Goal: Task Accomplishment & Management: Use online tool/utility

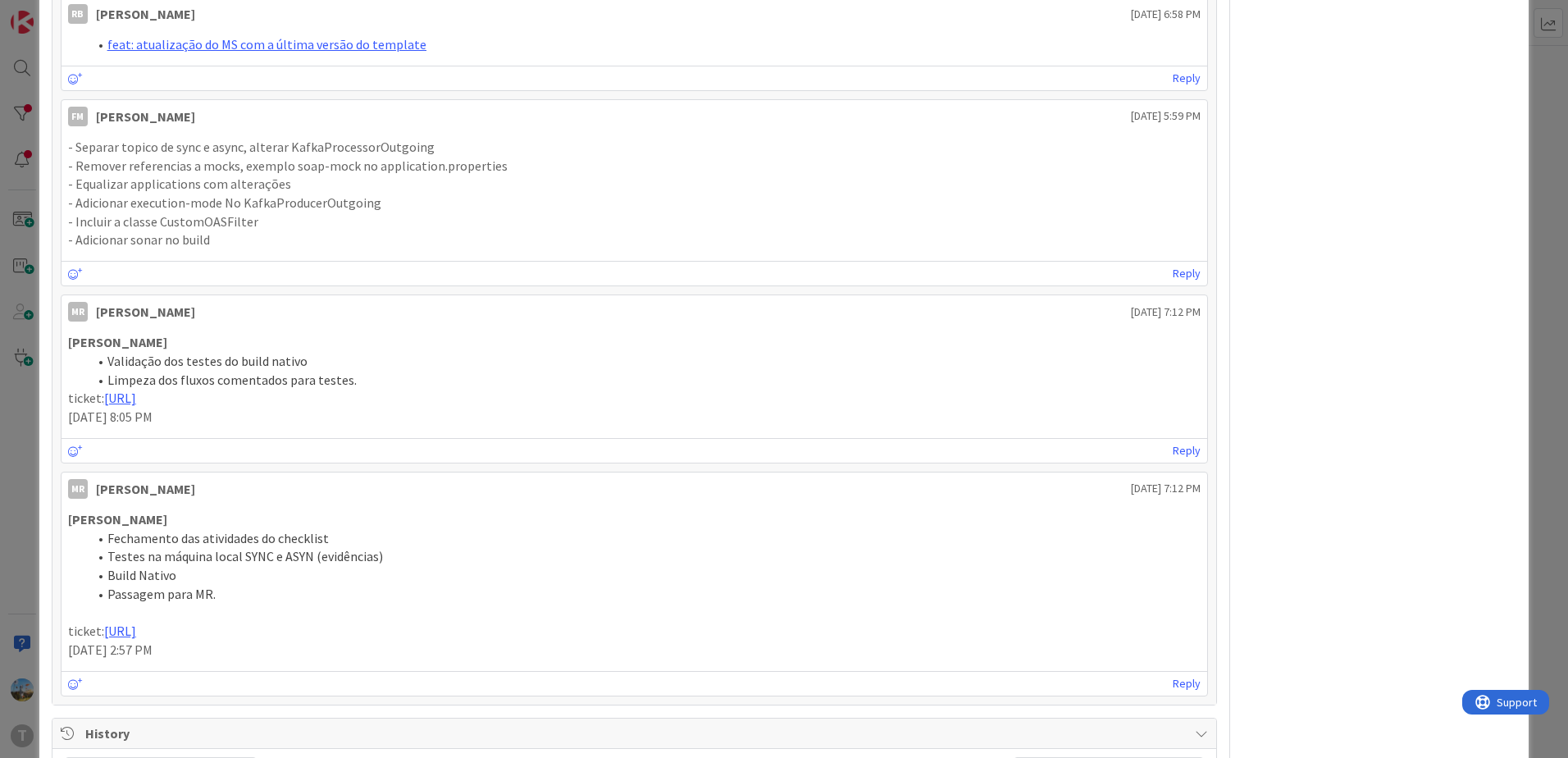
scroll to position [367, 0]
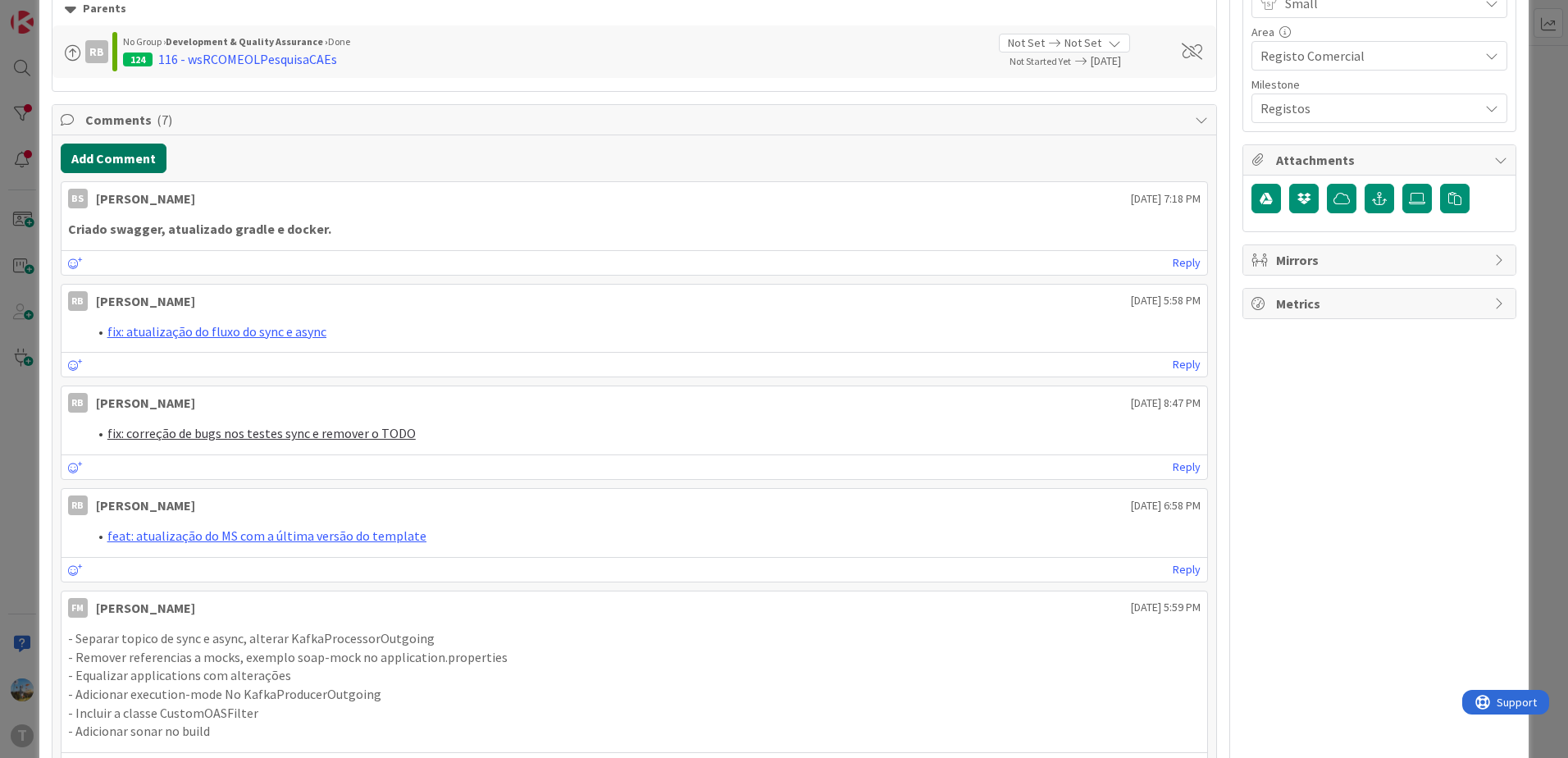
click at [141, 151] on button "Add Comment" at bounding box center [113, 158] width 106 height 29
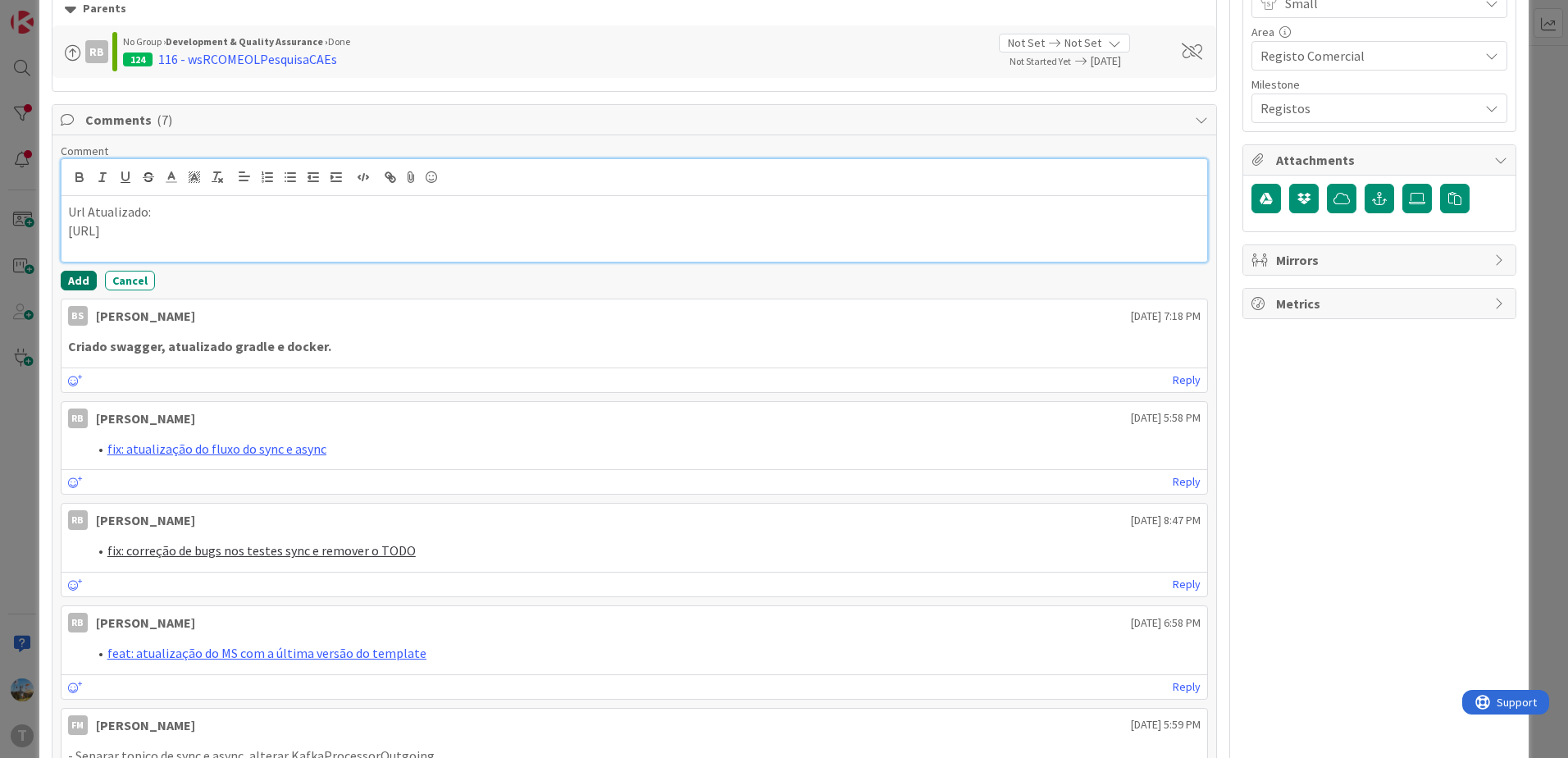
click at [71, 275] on button "Add" at bounding box center [79, 280] width 36 height 20
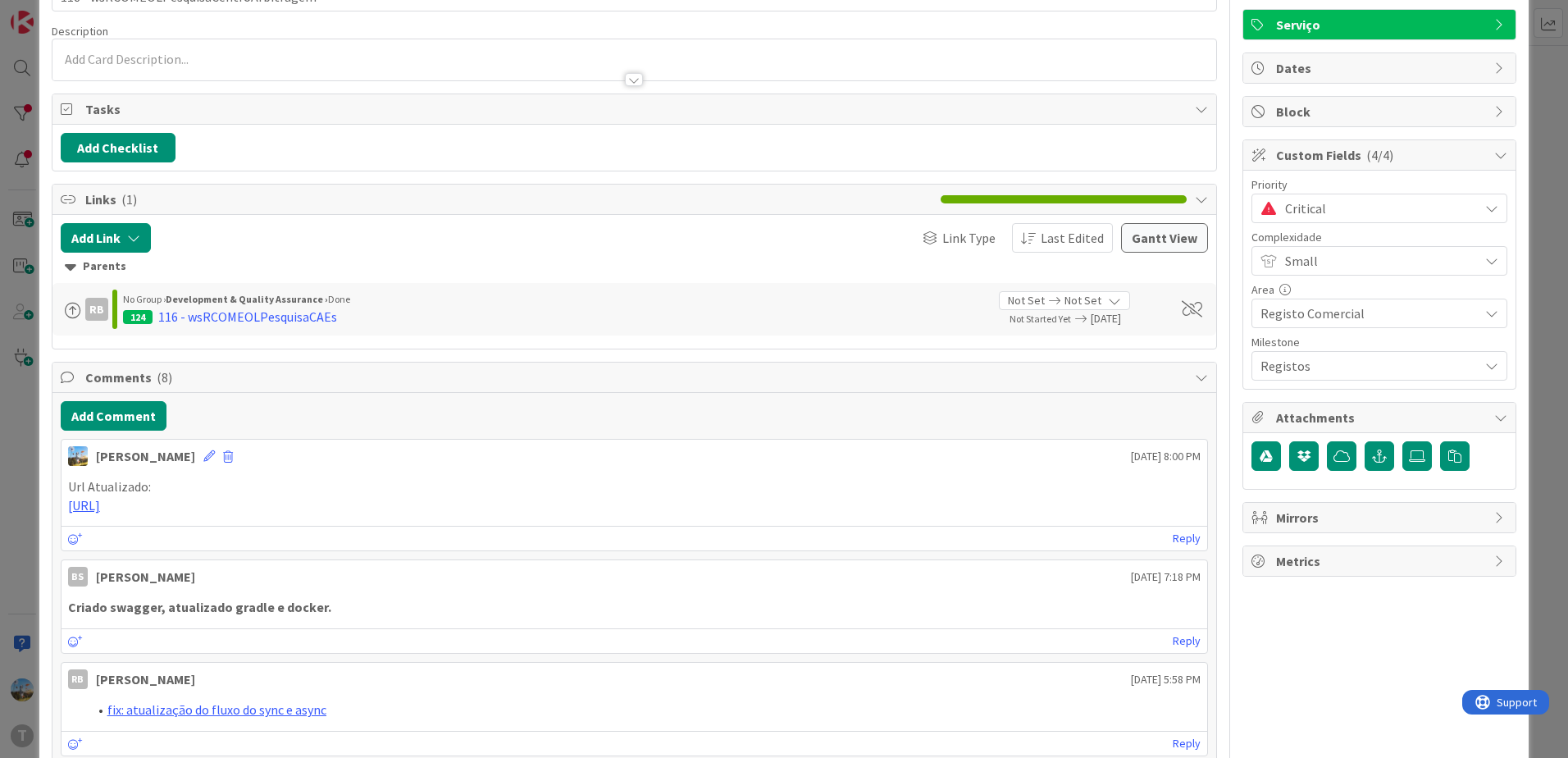
scroll to position [0, 0]
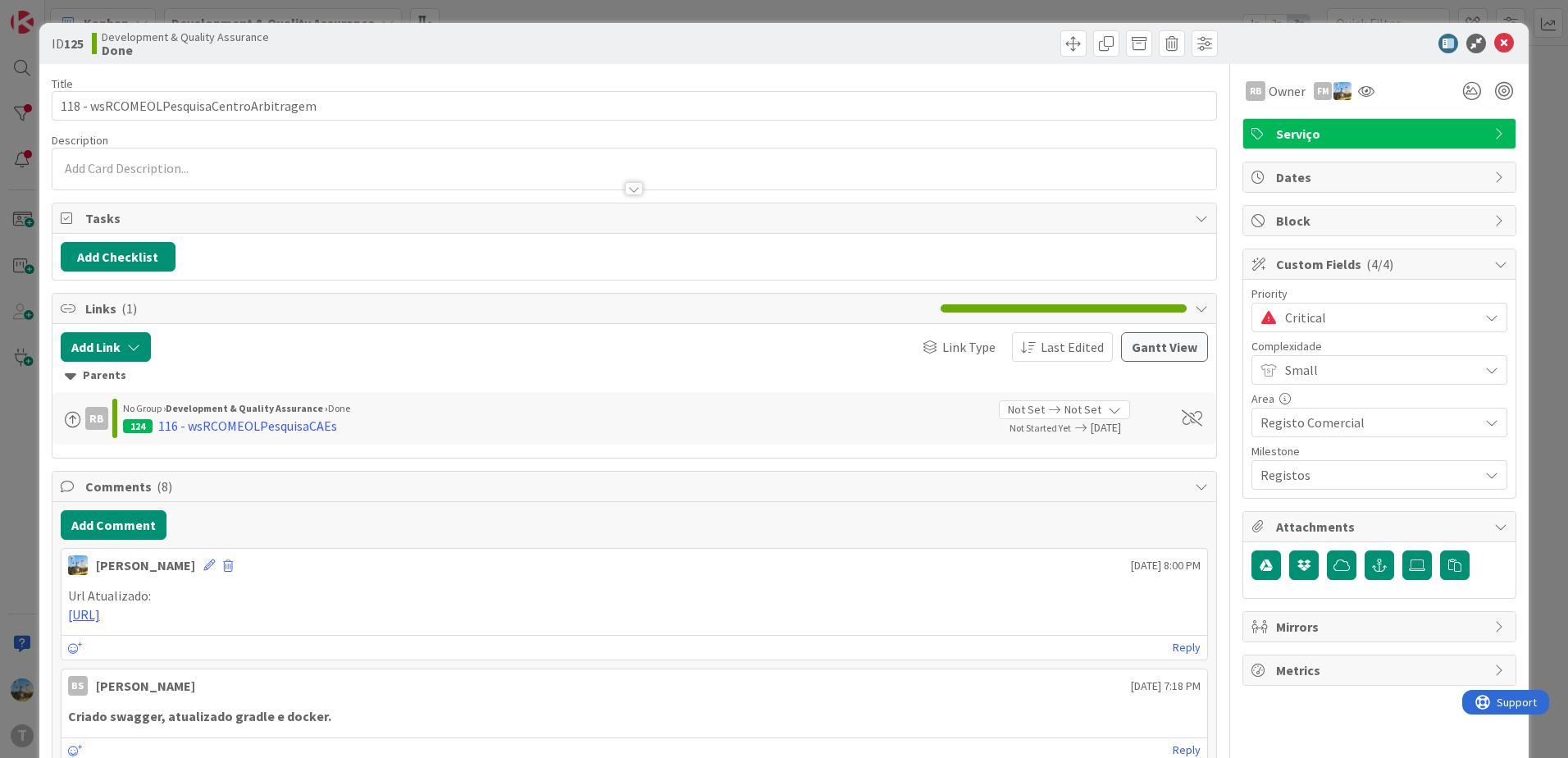
click at [1301, 324] on span "Critical" at bounding box center [1378, 318] width 185 height 23
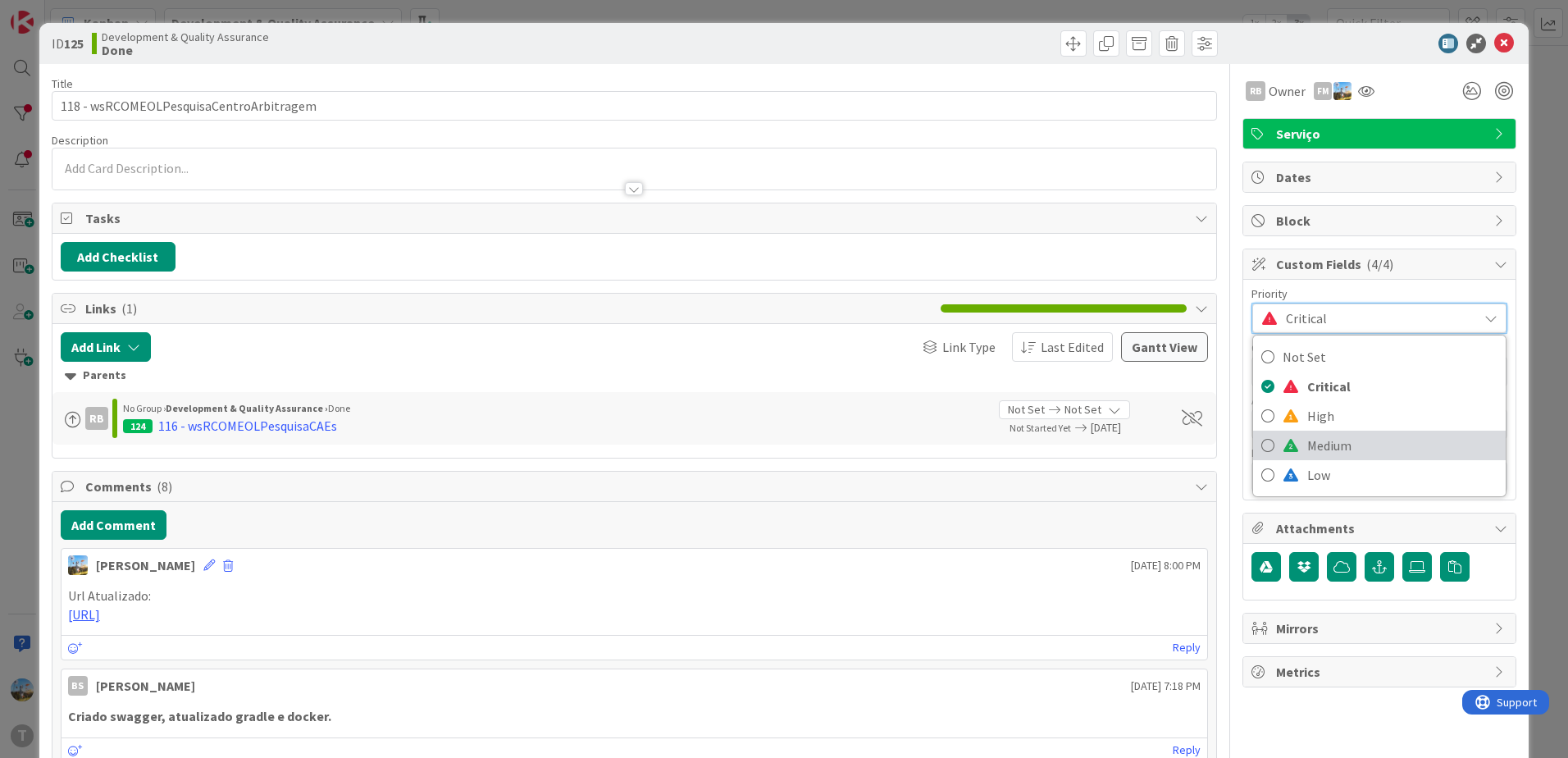
click at [1319, 442] on span "Medium" at bounding box center [1403, 445] width 190 height 24
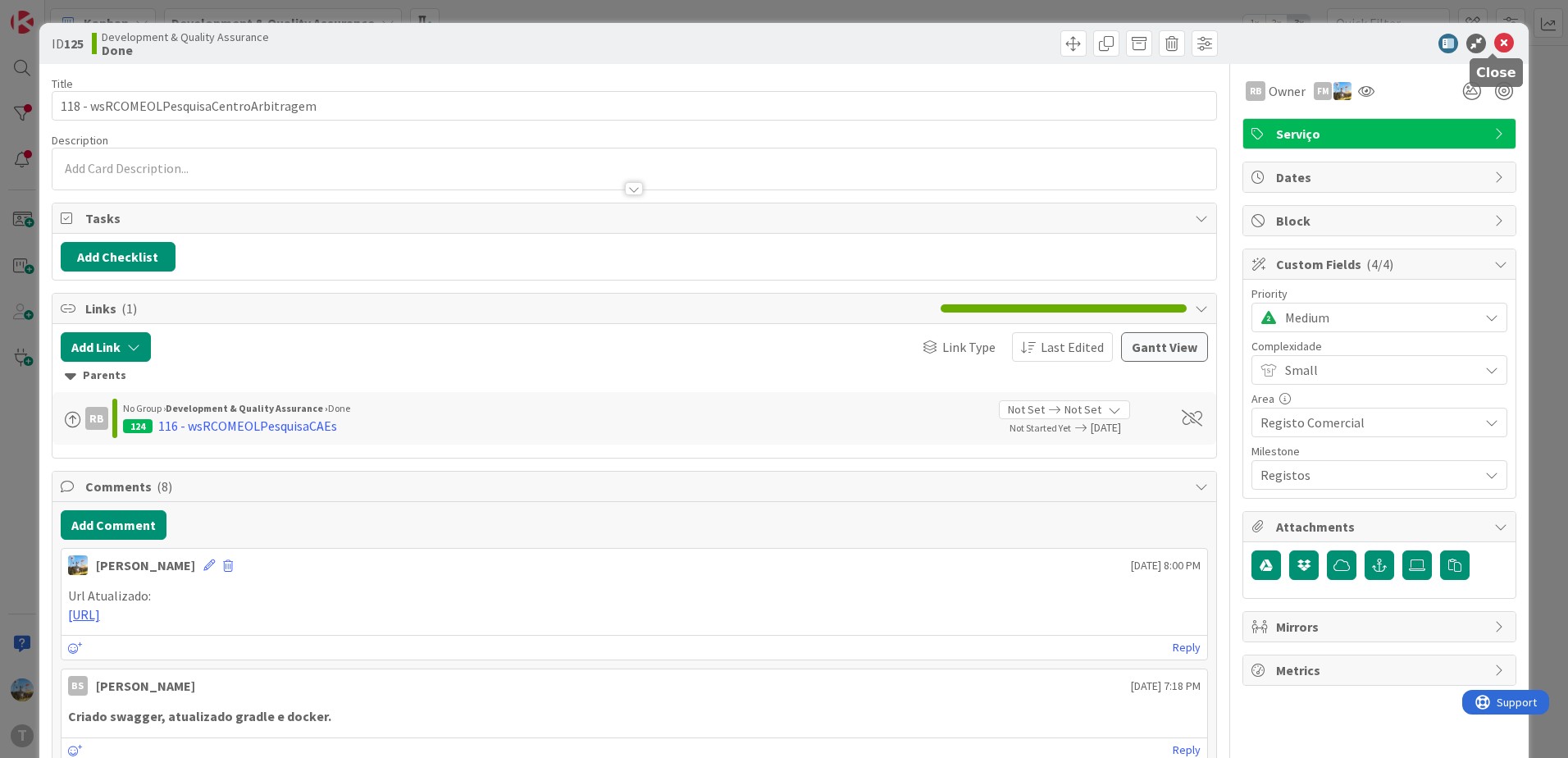
click at [1495, 40] on icon at bounding box center [1504, 43] width 20 height 20
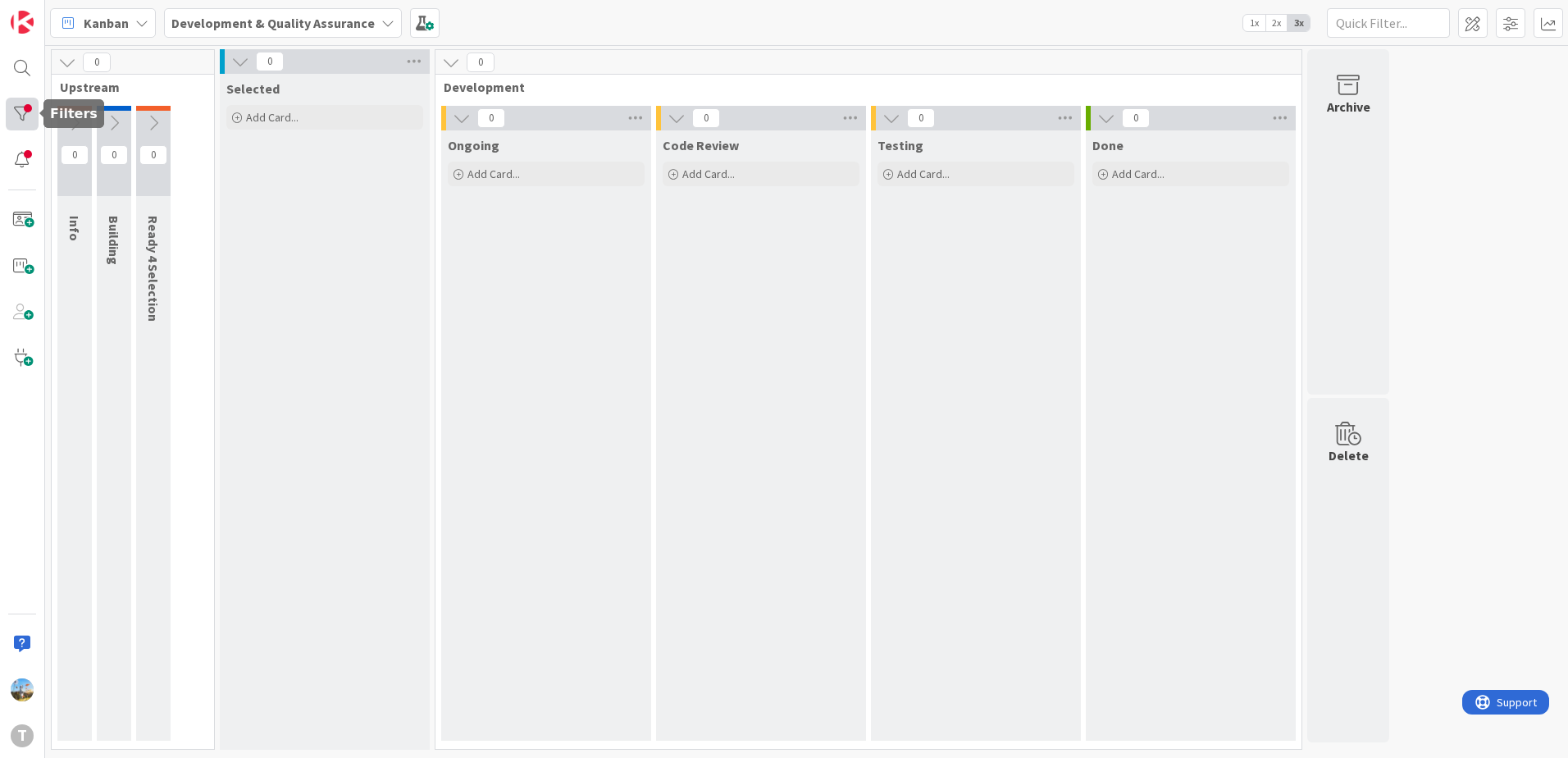
click at [20, 107] on div at bounding box center [22, 114] width 33 height 33
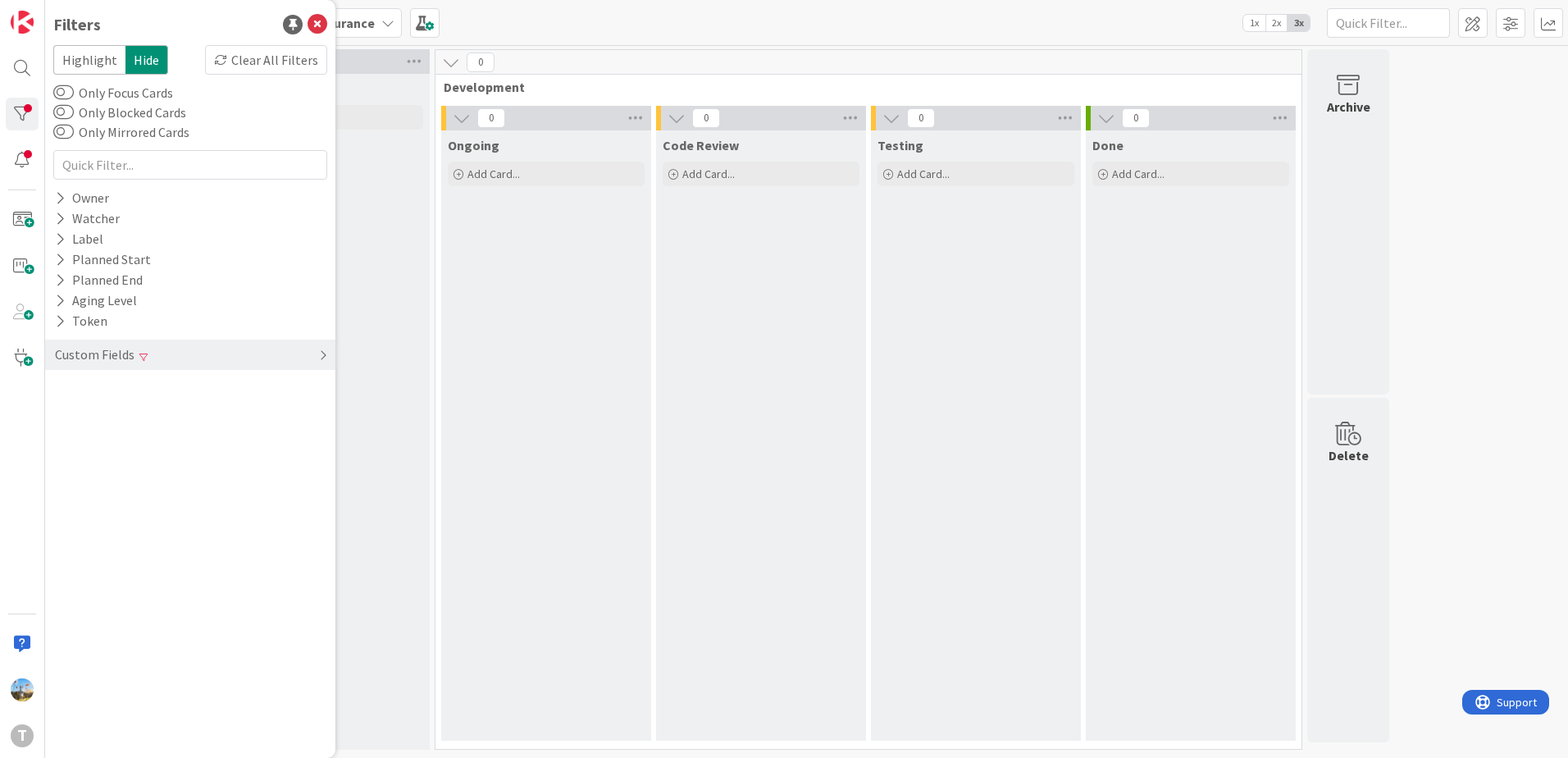
click at [110, 350] on div "Custom Fields" at bounding box center [95, 355] width 83 height 21
click at [323, 388] on div "Clear" at bounding box center [303, 389] width 48 height 21
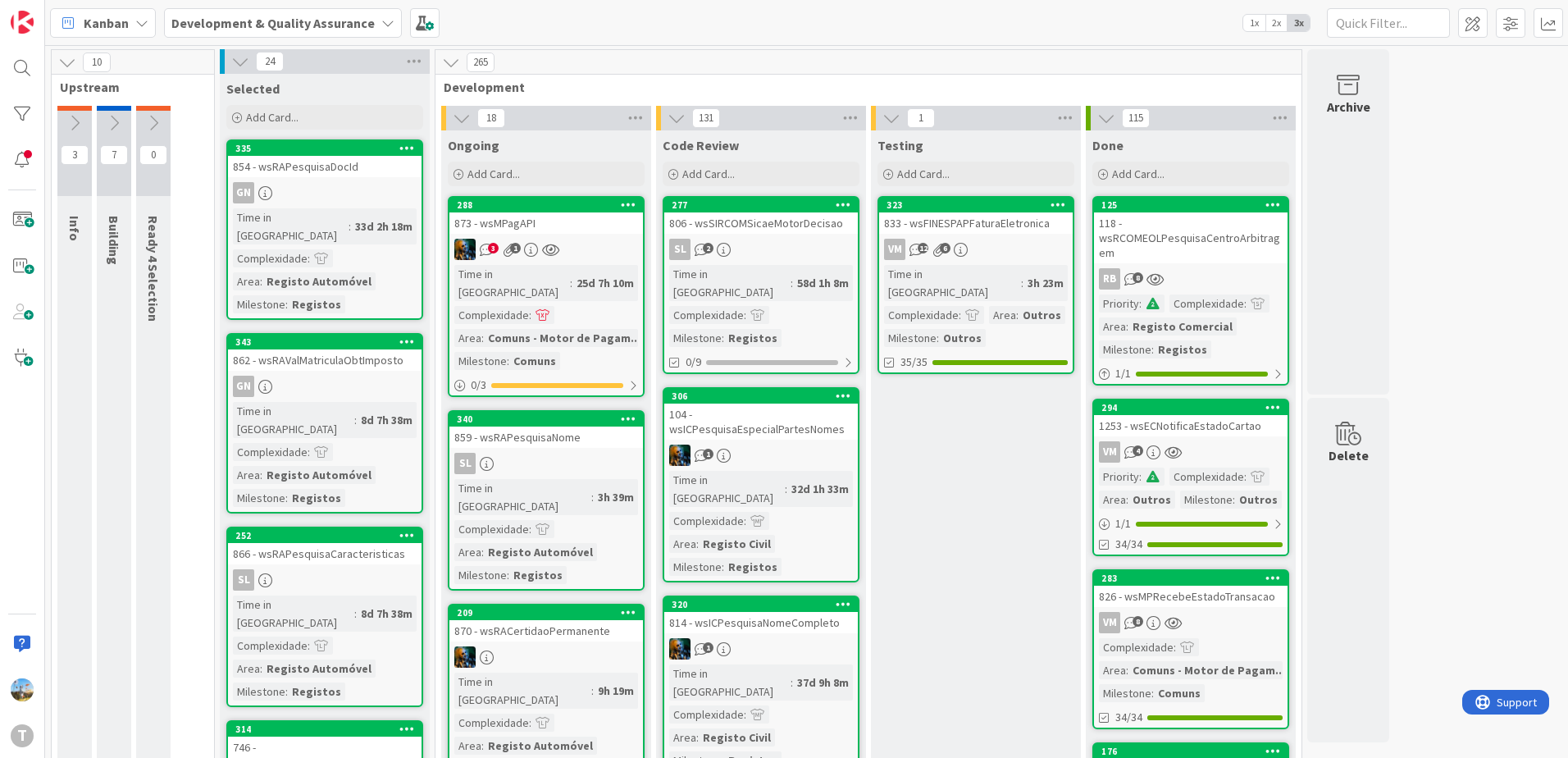
click at [1024, 274] on div "3h 23m" at bounding box center [1045, 283] width 44 height 18
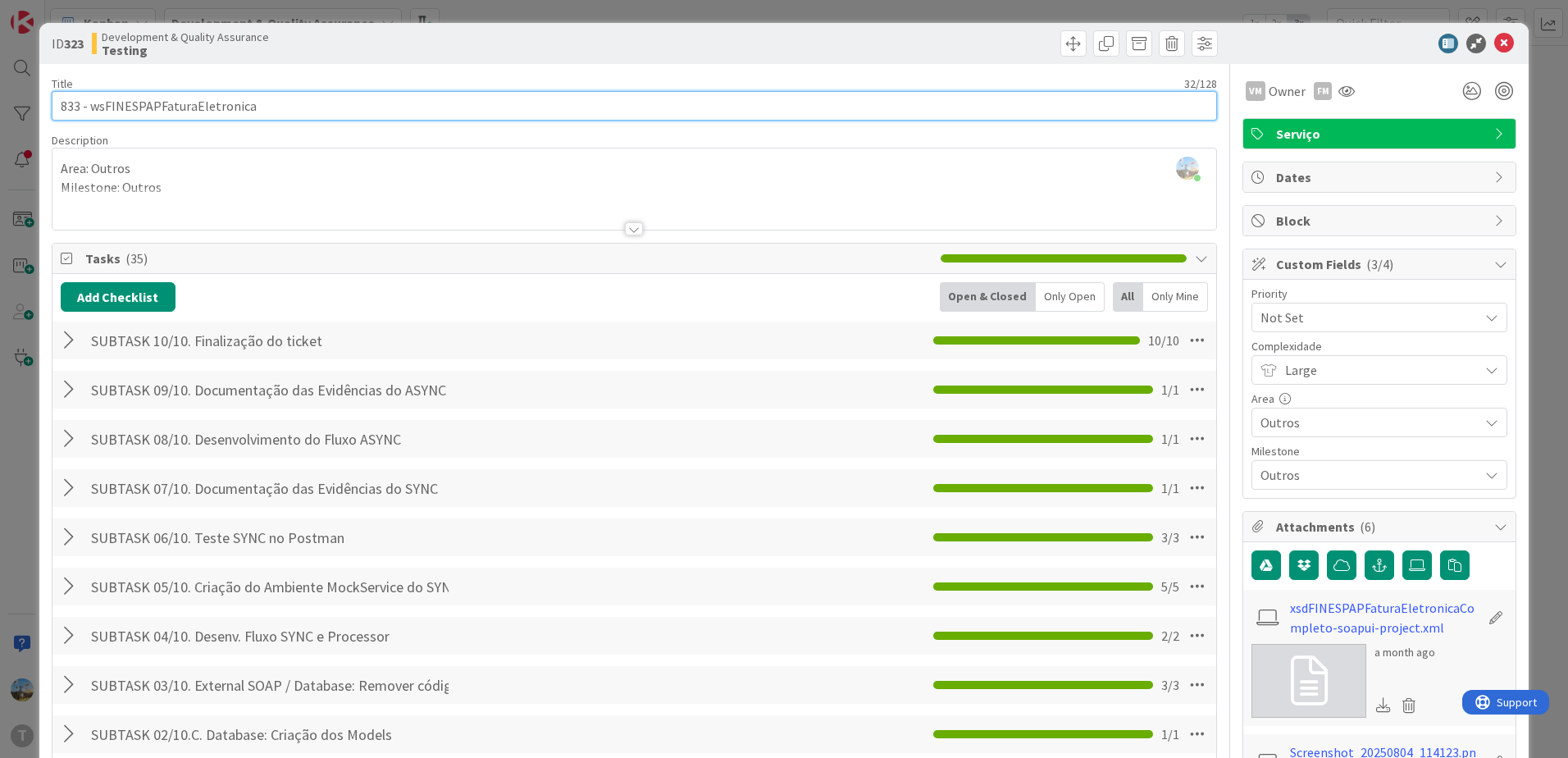
drag, startPoint x: 293, startPoint y: 103, endPoint x: 89, endPoint y: 100, distance: 204.0
click at [89, 100] on input "833 - wsFINESPAPFaturaEletronica" at bounding box center [634, 106] width 1166 height 29
